Goal: Task Accomplishment & Management: Manage account settings

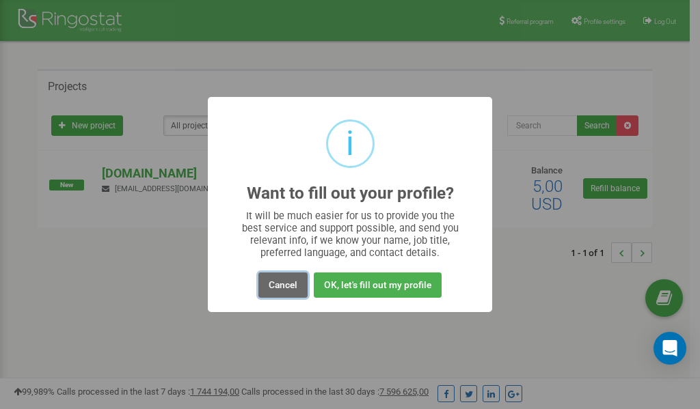
click at [282, 286] on button "Cancel" at bounding box center [282, 285] width 49 height 25
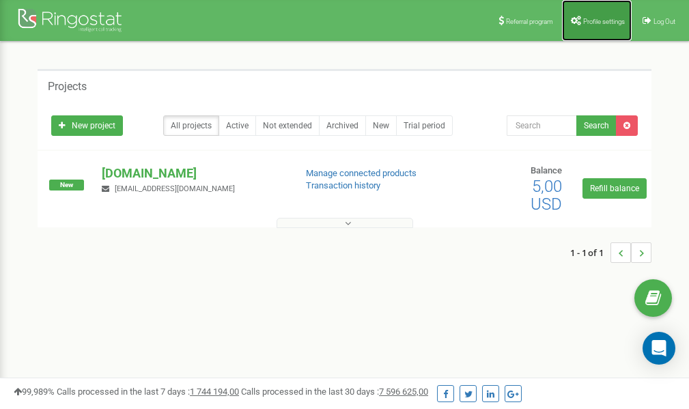
click at [599, 16] on link "Profile settings" at bounding box center [597, 20] width 70 height 41
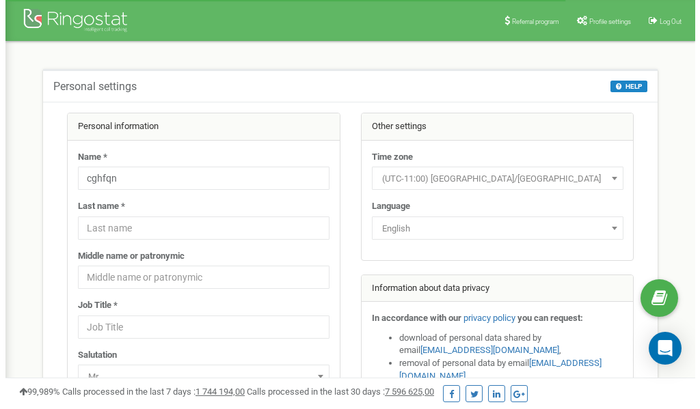
scroll to position [68, 0]
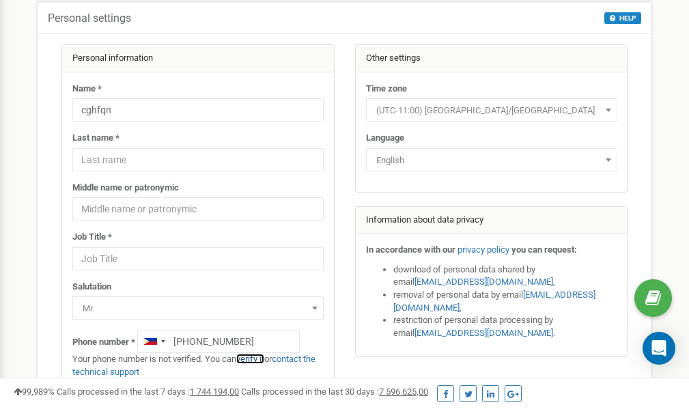
click at [259, 359] on link "verify it" at bounding box center [250, 359] width 28 height 10
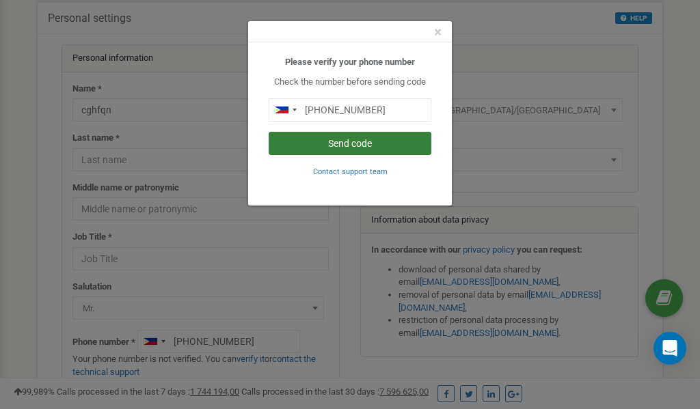
click at [351, 145] on button "Send code" at bounding box center [350, 143] width 163 height 23
